Goal: Check status: Check status

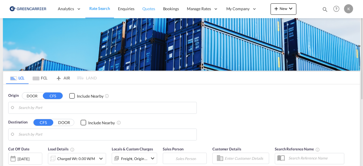
type input "DK-2880, Bagsværd"
type input "Altamira, MXATM"
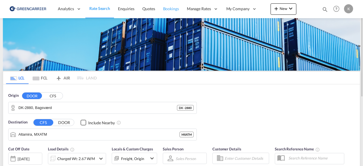
click at [167, 9] on span "Bookings" at bounding box center [171, 8] width 16 height 5
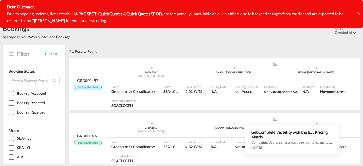
click at [358, 11] on div at bounding box center [359, 14] width 3 height 28
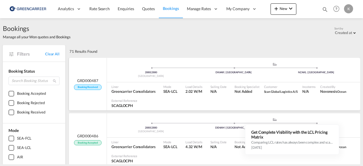
click at [222, 87] on span "Sailing Date" at bounding box center [219, 87] width 16 height 4
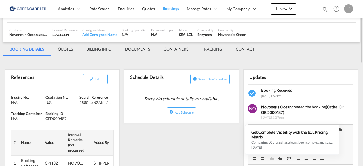
scroll to position [41, 0]
click at [101, 77] on span "Edit" at bounding box center [97, 79] width 5 height 4
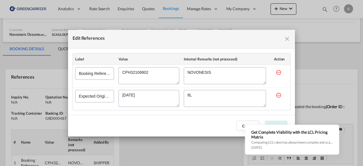
click at [189, 146] on div "Edit References Label Value Internal Remarks (not processed) Action Booking Ref…" at bounding box center [181, 83] width 363 height 166
drag, startPoint x: 189, startPoint y: 146, endPoint x: 246, endPoint y: 122, distance: 61.9
click at [246, 122] on div "Edit References Label Value Internal Remarks (not processed) Action Booking Ref…" at bounding box center [181, 83] width 363 height 166
click at [246, 122] on button "Cancel" at bounding box center [248, 126] width 23 height 10
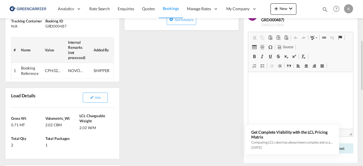
scroll to position [173, 0]
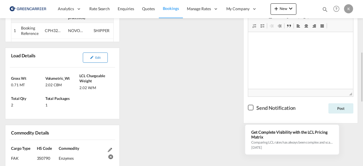
click at [93, 60] on button "Edit" at bounding box center [95, 58] width 25 height 10
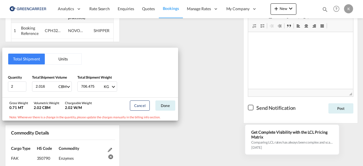
click at [204, 122] on div "Total Shipment Units Quantity 2 Total Shipment Volume 2.016 CBM CBM CFT Total S…" at bounding box center [181, 83] width 363 height 166
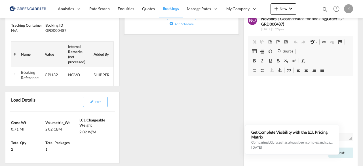
scroll to position [103, 0]
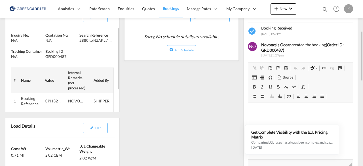
click at [58, 58] on div "GRD000487" at bounding box center [61, 56] width 33 height 5
copy div "GRD000487"
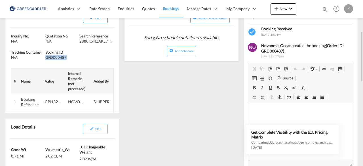
click at [103, 18] on button "Edit" at bounding box center [95, 18] width 25 height 10
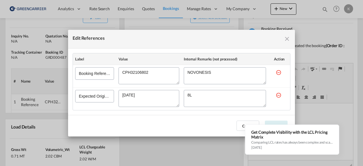
drag, startPoint x: 158, startPoint y: 72, endPoint x: 92, endPoint y: 71, distance: 66.1
click at [92, 71] on tr "Booking Reference" at bounding box center [181, 76] width 217 height 23
click at [242, 124] on button "Cancel" at bounding box center [248, 126] width 23 height 10
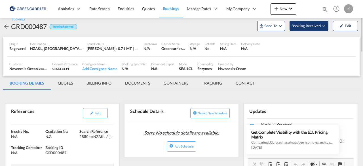
scroll to position [7, 0]
click at [305, 30] on button "Booking Received" at bounding box center [309, 26] width 39 height 10
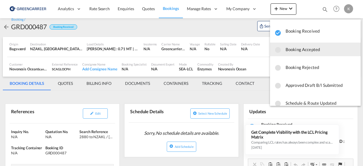
click at [305, 53] on span "Booking Accepted" at bounding box center [321, 49] width 71 height 10
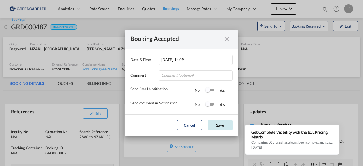
click at [220, 123] on button "Save" at bounding box center [220, 125] width 25 height 10
